Goal: Task Accomplishment & Management: Manage account settings

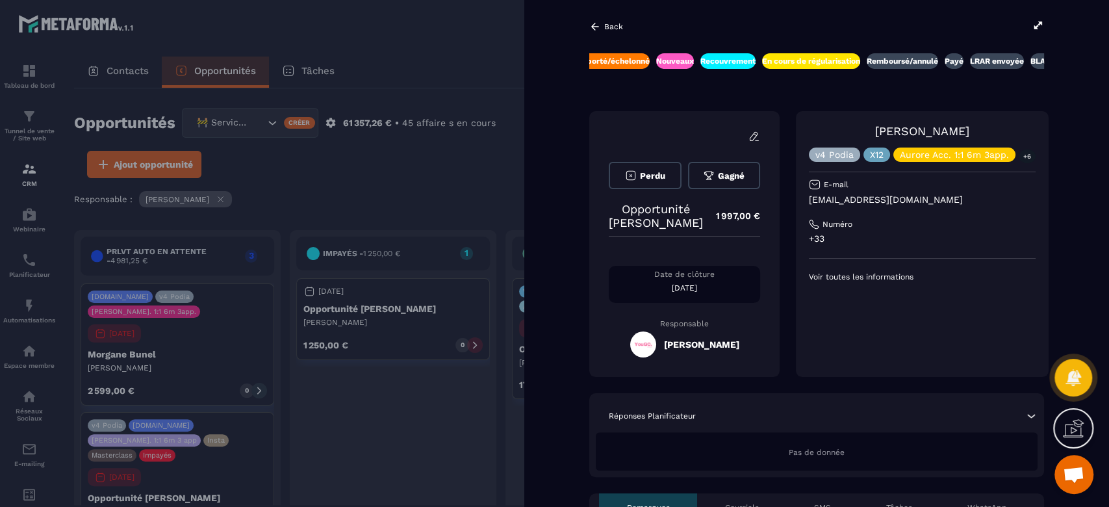
scroll to position [0, 379]
click at [480, 38] on div at bounding box center [554, 253] width 1109 height 507
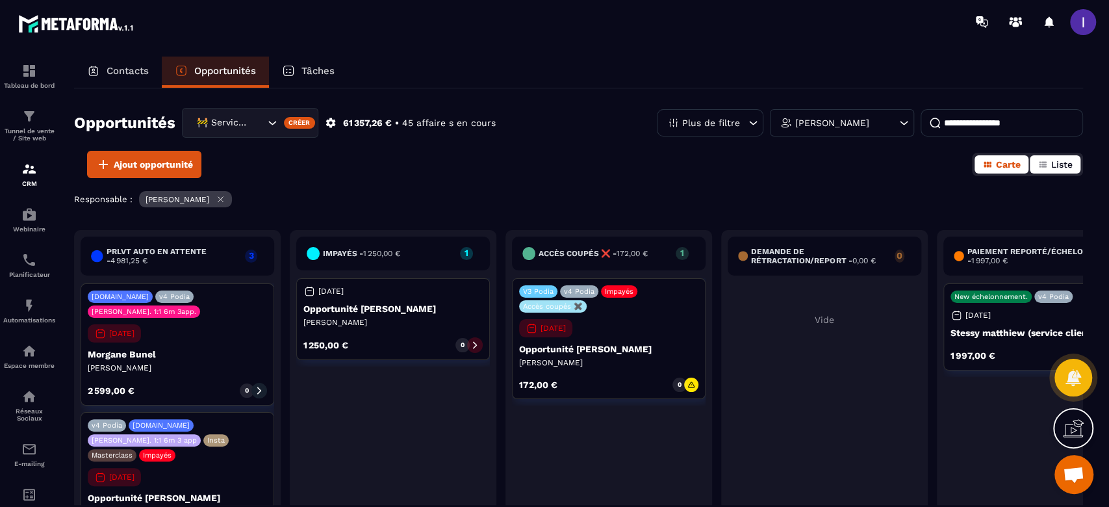
click at [1051, 165] on span "Liste" at bounding box center [1061, 164] width 21 height 10
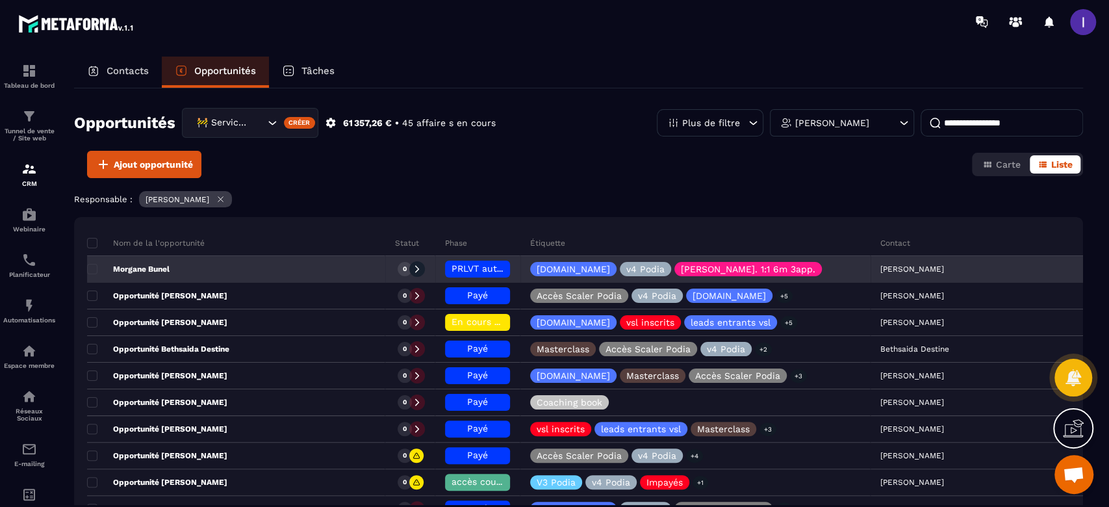
click at [485, 271] on span "PRLVT auto en attente" at bounding box center [502, 268] width 101 height 10
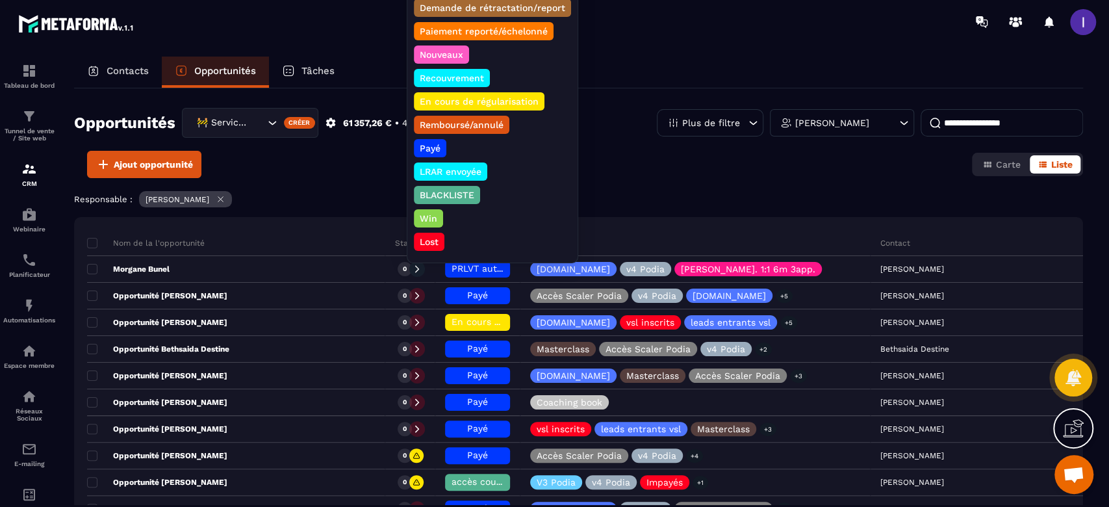
click at [434, 162] on div "Payé" at bounding box center [450, 171] width 73 height 18
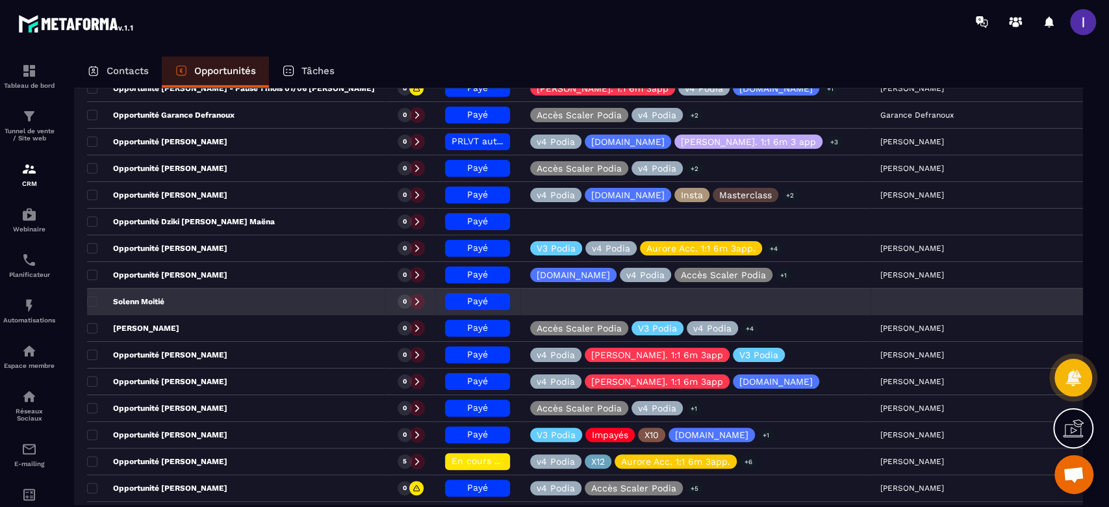
scroll to position [866, 0]
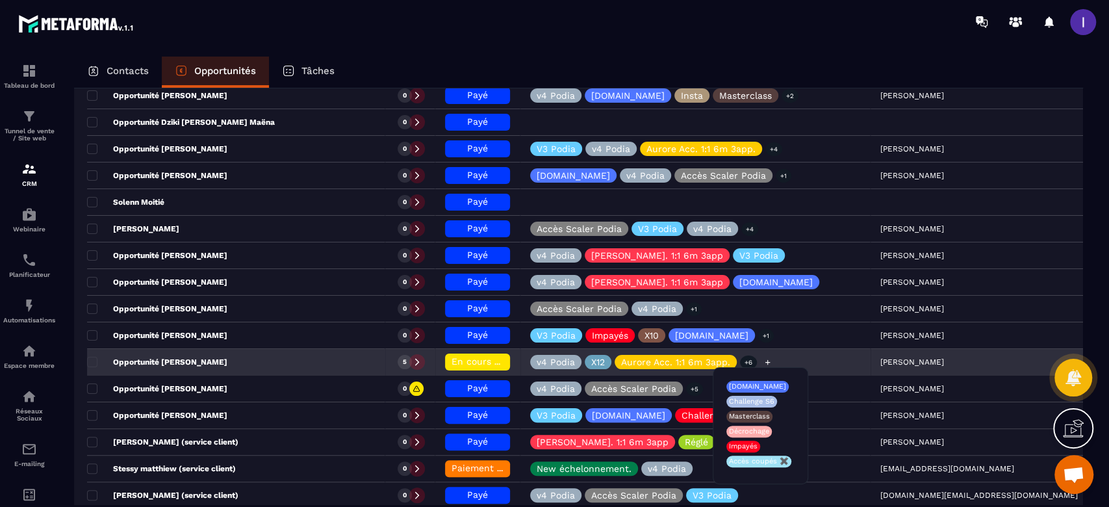
click at [772, 358] on icon at bounding box center [767, 362] width 8 height 8
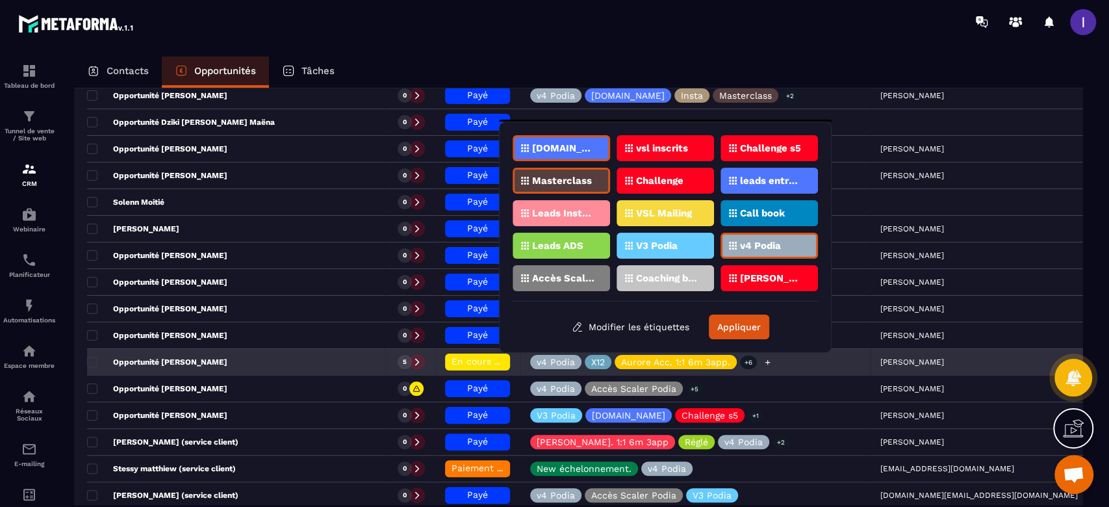
click at [791, 363] on div "v4 Podia X12 Aurore Acc. 1:1 6m 3app. +6" at bounding box center [695, 363] width 350 height 26
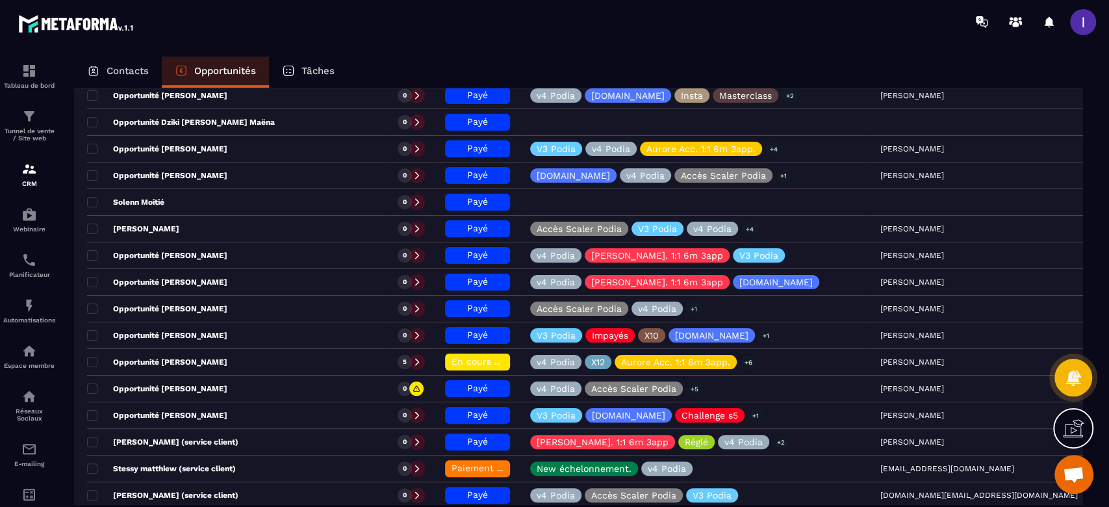
click at [1076, 479] on span "Ouvrir le chat" at bounding box center [1073, 476] width 21 height 18
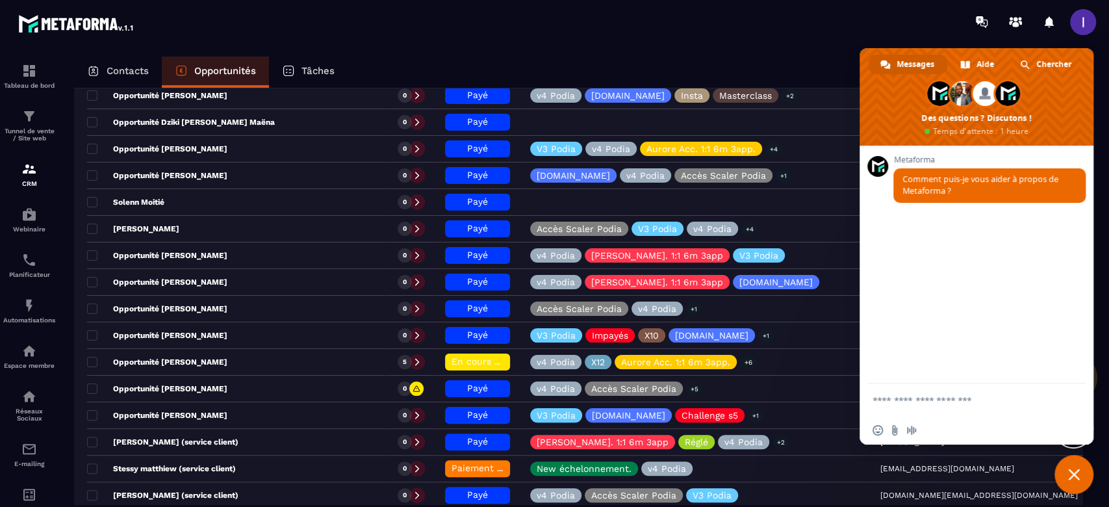
scroll to position [0, 0]
click at [884, 395] on textarea "Entrez votre message..." at bounding box center [964, 399] width 182 height 32
click at [745, 52] on section "Tableau de bord Tunnel de vente / Site web CRM Webinaire Planificateur Automati…" at bounding box center [554, 294] width 1109 height 500
click at [1070, 469] on span "Fermer le chat" at bounding box center [1074, 474] width 12 height 12
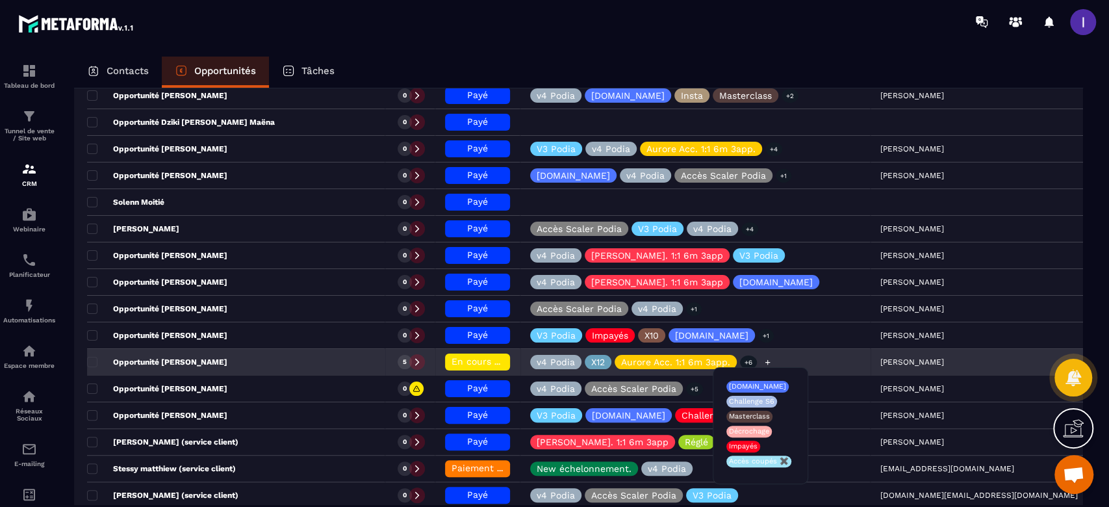
click at [757, 364] on p "+6" at bounding box center [748, 362] width 17 height 14
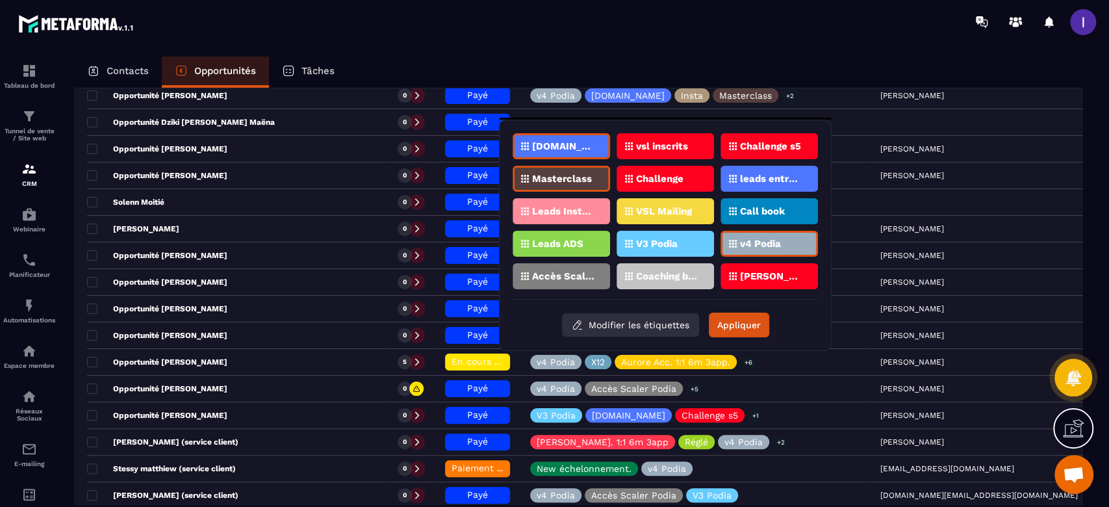
click at [618, 322] on button "Modifier les étiquettes" at bounding box center [630, 324] width 137 height 23
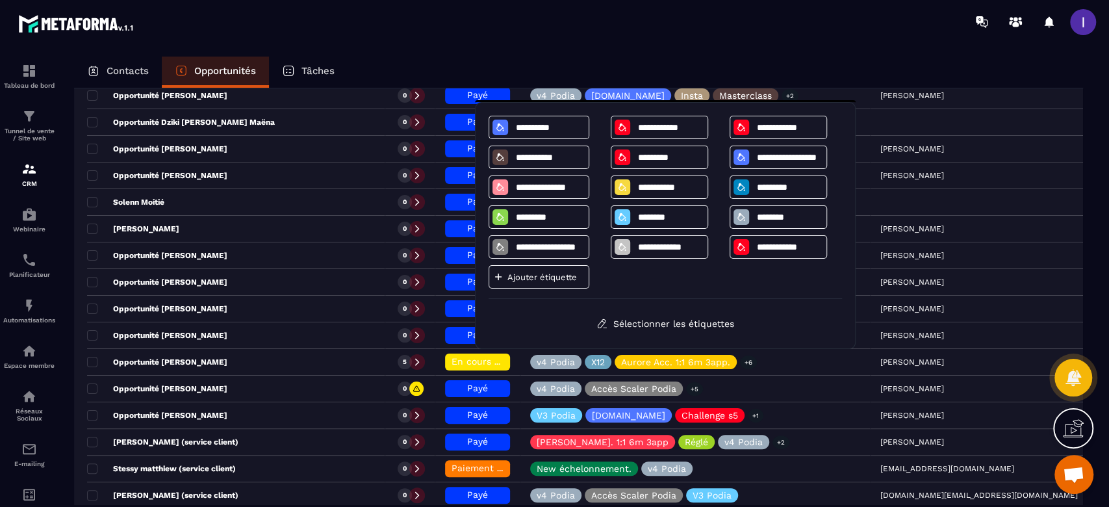
click at [545, 269] on div "Ajouter étiquette" at bounding box center [539, 276] width 101 height 23
click at [558, 279] on p "Ajouter étiquette" at bounding box center [546, 277] width 78 height 10
click at [617, 320] on button "Sélectionner les étiquettes" at bounding box center [665, 323] width 157 height 23
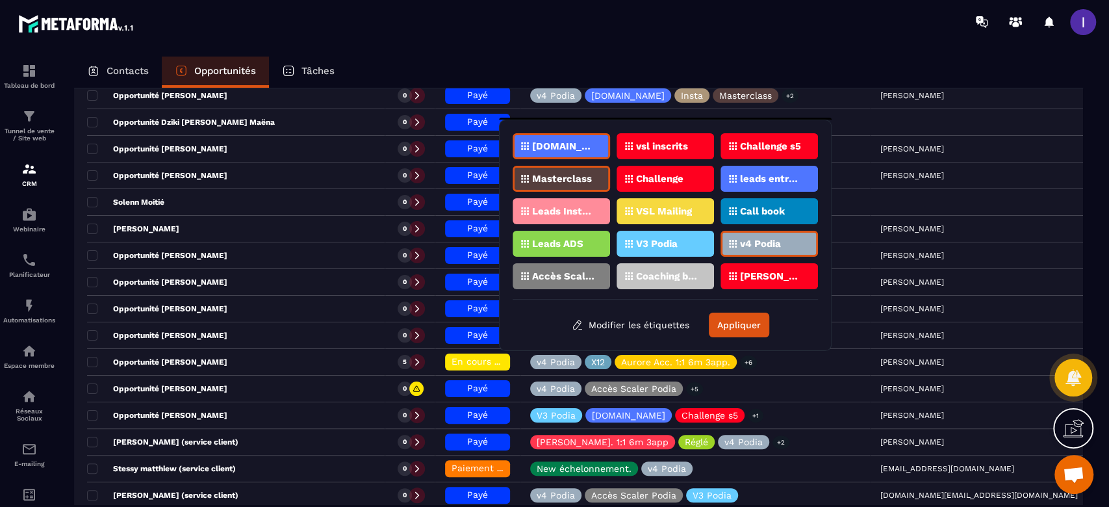
click at [1071, 467] on span "Ouvrir le chat" at bounding box center [1073, 476] width 21 height 18
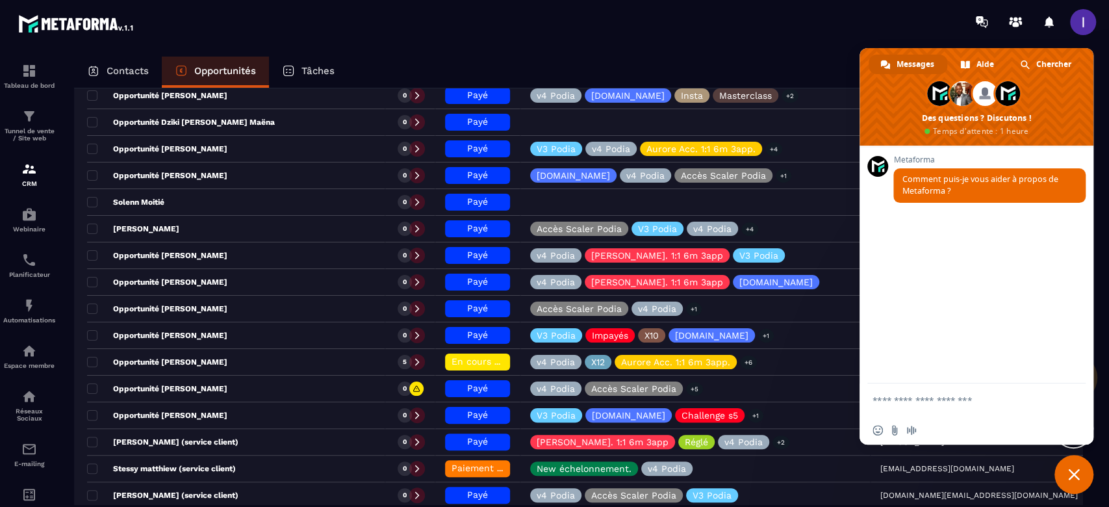
click at [919, 398] on textarea "Entrez votre message..." at bounding box center [964, 399] width 182 height 32
paste textarea "**********"
type textarea "**********"
click at [1072, 363] on span "Envoyer" at bounding box center [1071, 365] width 10 height 10
click at [962, 400] on textarea "Entrez votre message..." at bounding box center [964, 399] width 182 height 32
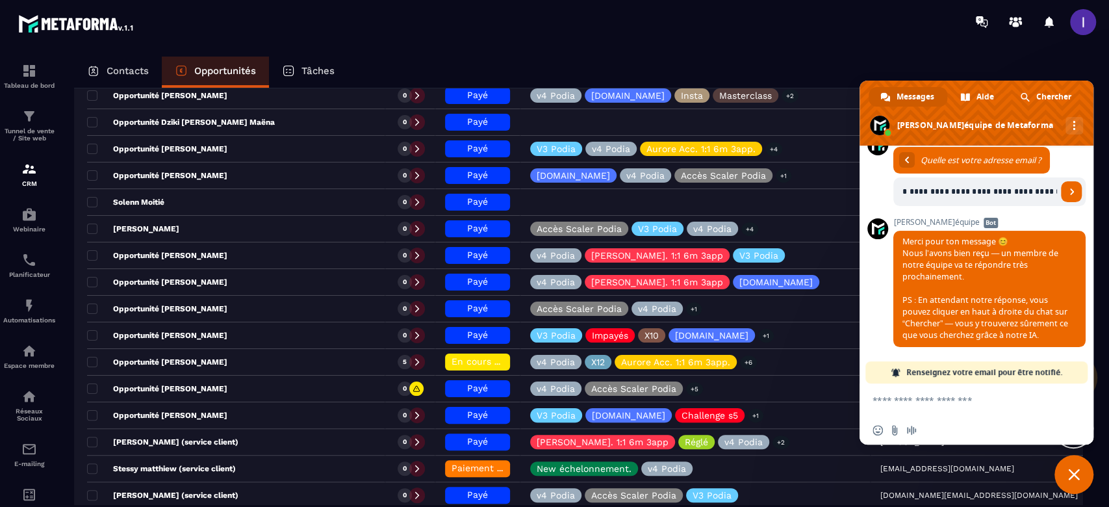
scroll to position [0, 185]
type input "**********"
click at [962, 400] on textarea "Entrez votre message..." at bounding box center [964, 399] width 182 height 32
click at [1012, 372] on span "Renseignez votre email pour être notifié." at bounding box center [984, 372] width 156 height 22
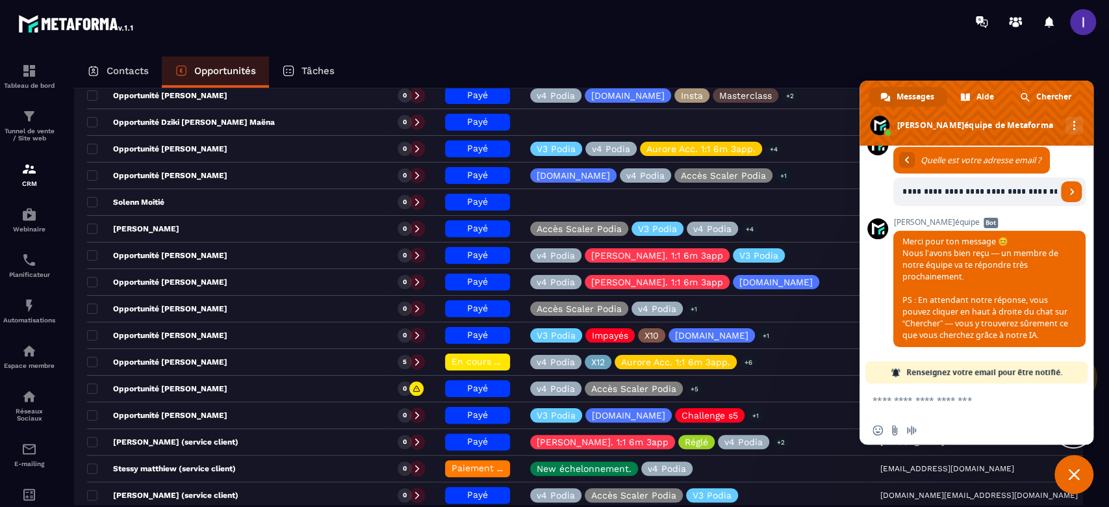
scroll to position [0, 185]
click at [952, 408] on textarea "Entrez votre message..." at bounding box center [964, 399] width 182 height 32
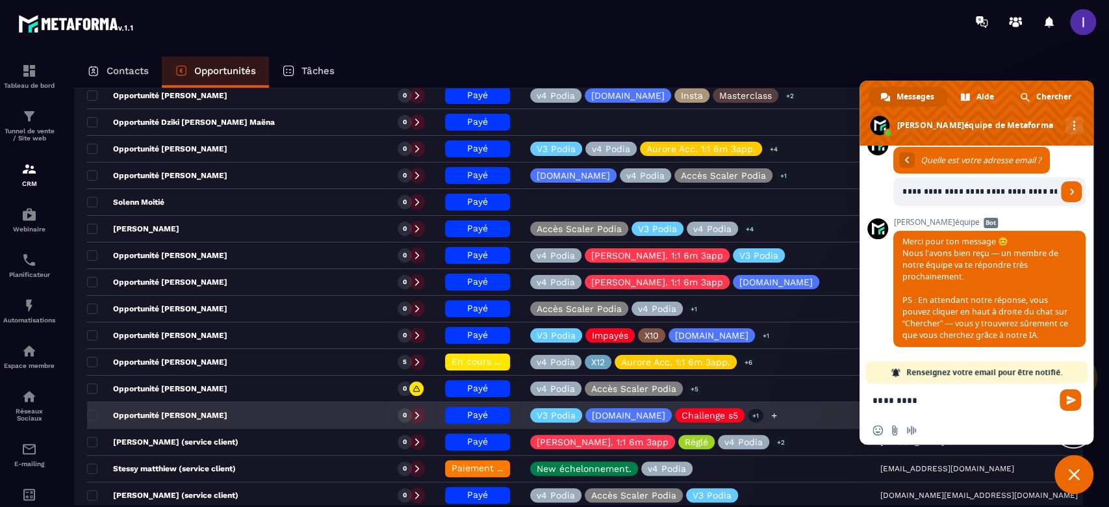
drag, startPoint x: 934, startPoint y: 397, endPoint x: 795, endPoint y: 409, distance: 139.5
click at [795, 409] on body "Tableau de bord Tunnel de vente / Site web CRM Webinaire Planificateur Automati…" at bounding box center [554, 253] width 1109 height 507
paste textarea "**********"
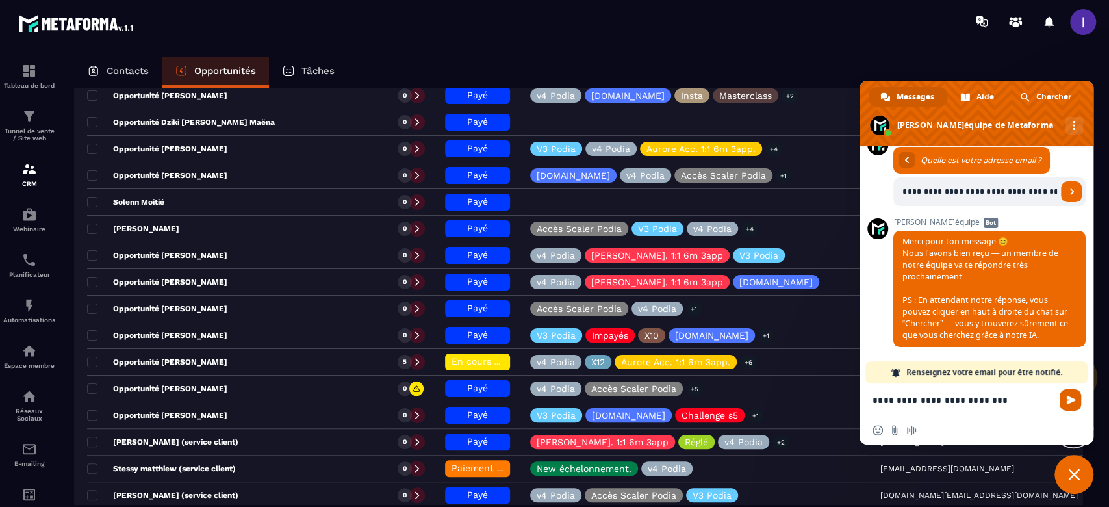
type textarea "**********"
click at [1077, 400] on span "Envoyer" at bounding box center [1070, 399] width 21 height 21
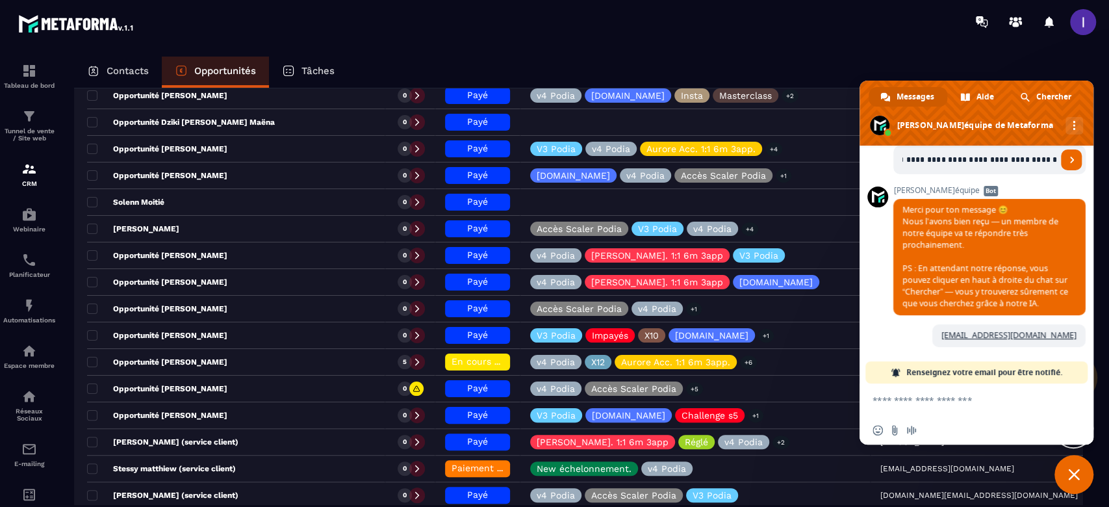
scroll to position [281, 0]
click at [964, 407] on textarea "Entrez votre message..." at bounding box center [964, 399] width 182 height 32
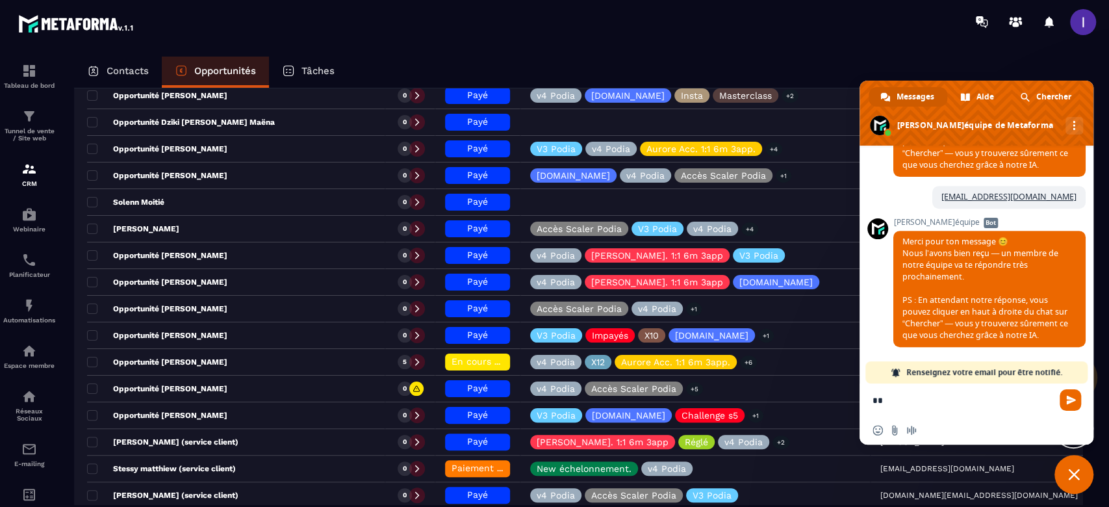
type textarea "*"
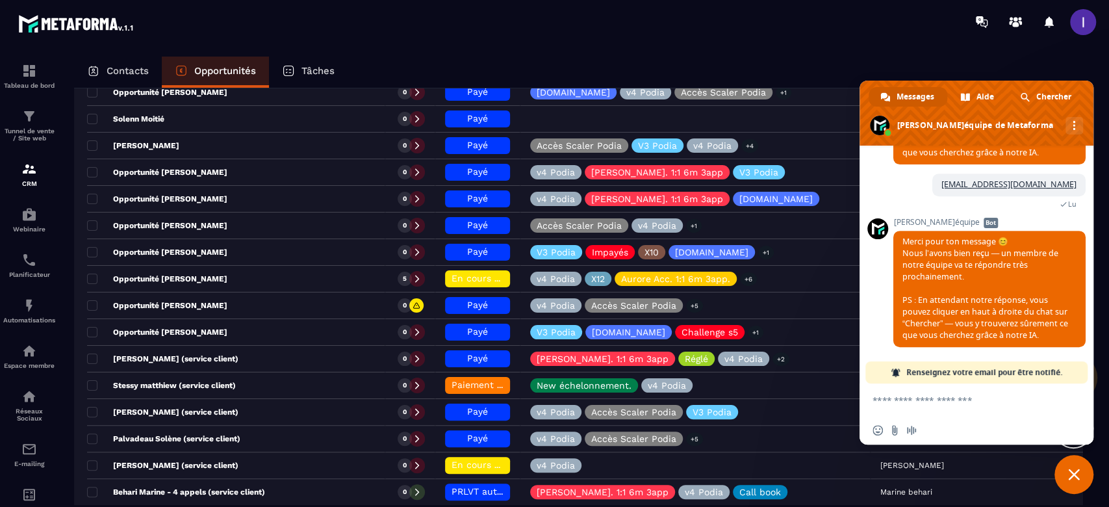
scroll to position [1040, 0]
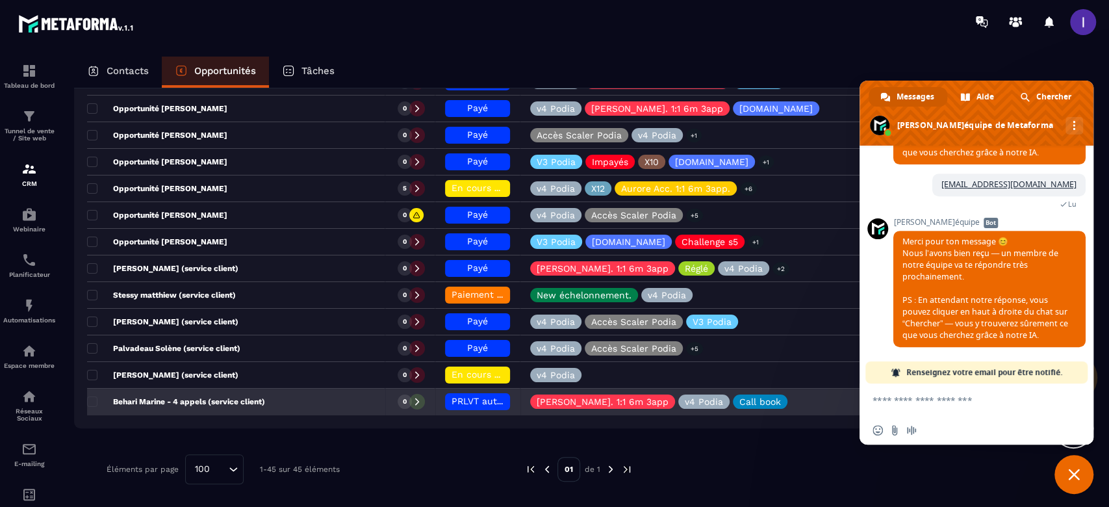
click at [469, 396] on span "PRLVT auto en attente" at bounding box center [502, 401] width 101 height 10
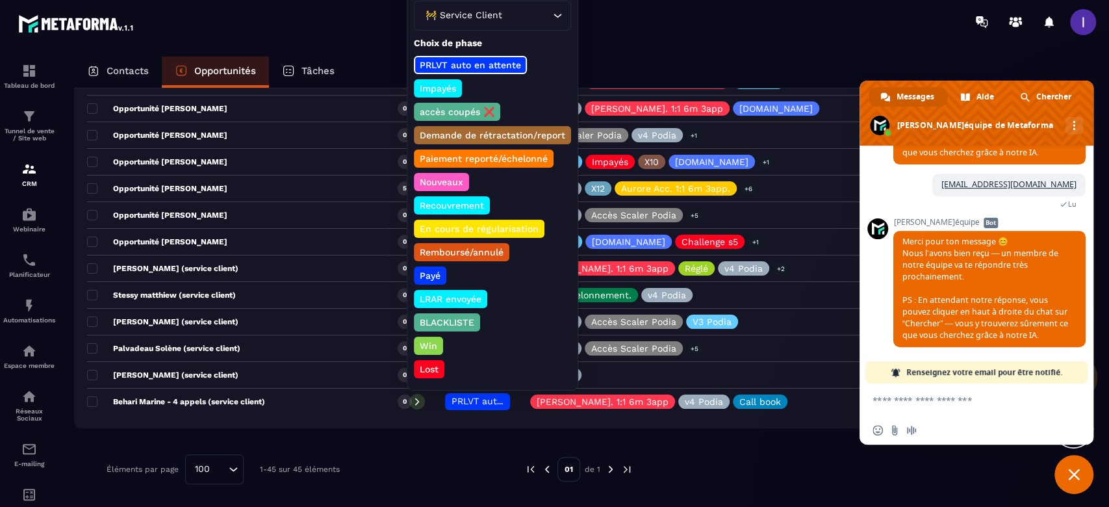
click at [438, 290] on div "Payé" at bounding box center [450, 299] width 73 height 18
